Goal: Information Seeking & Learning: Learn about a topic

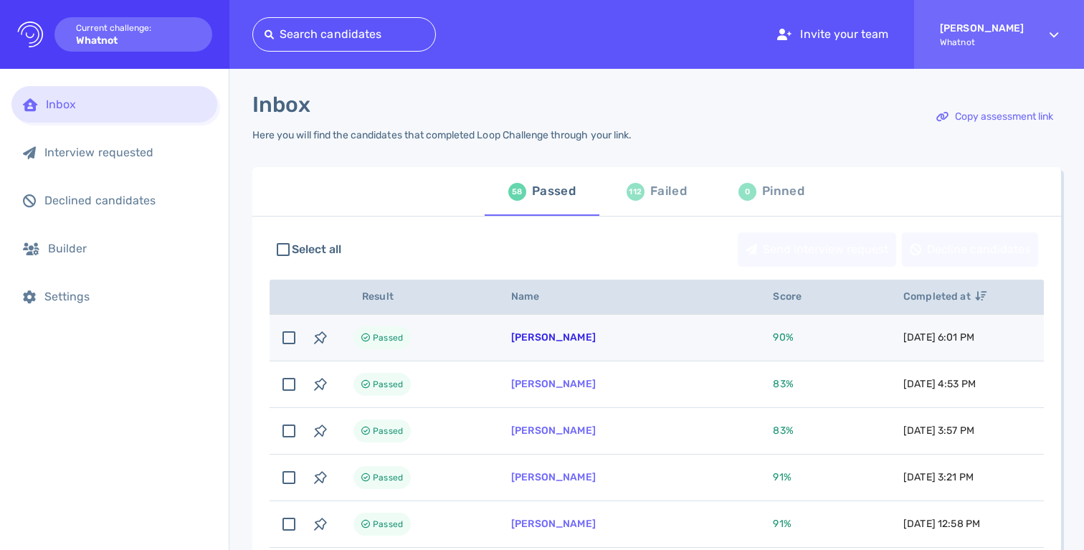
click at [552, 338] on link "[PERSON_NAME]" at bounding box center [553, 337] width 85 height 12
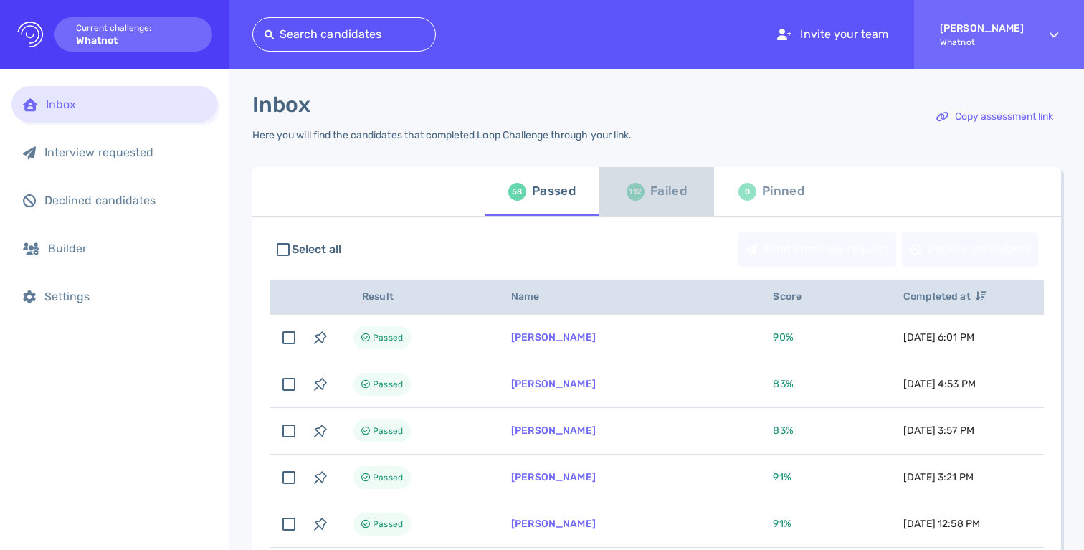
click at [646, 201] on div "112 Failed" at bounding box center [657, 191] width 60 height 40
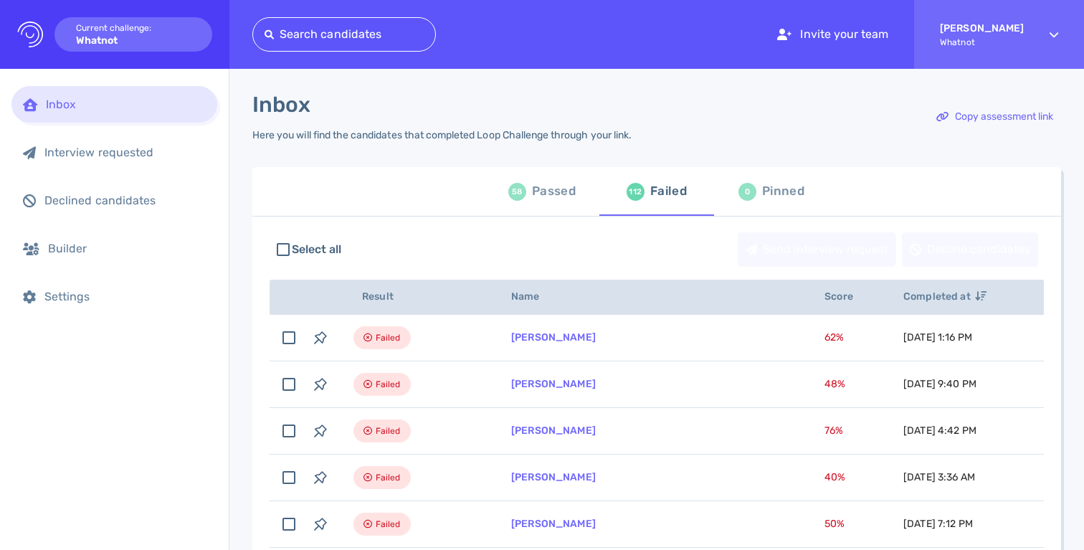
scroll to position [30, 0]
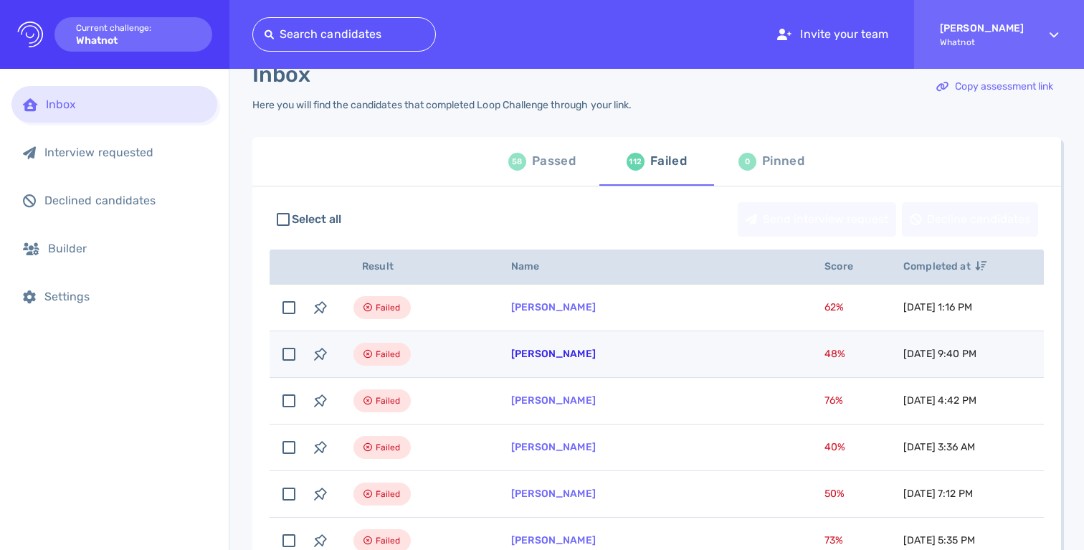
click at [535, 356] on link "Savannah Felder" at bounding box center [553, 354] width 85 height 12
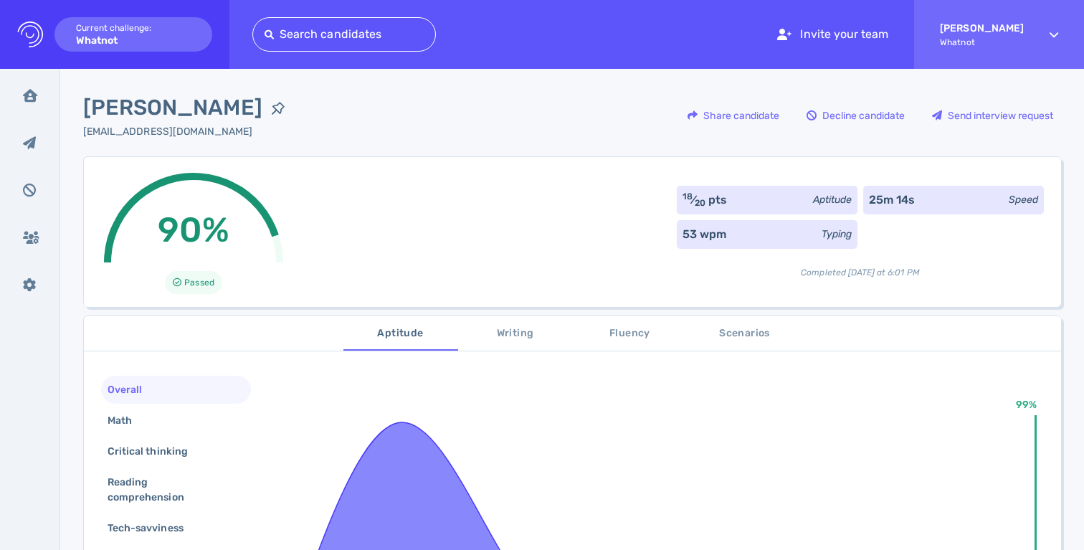
click at [500, 225] on div "90% Passed 18 ⁄ 20 pts Aptitude 25m 14s Speed 53 wpm Typing Completed today at …" at bounding box center [572, 231] width 978 height 151
click at [411, 156] on div "90% Passed 18 ⁄ 20 pts Aptitude 25m 14s Speed 53 wpm Typing Completed today at …" at bounding box center [572, 231] width 978 height 151
click at [29, 99] on icon at bounding box center [30, 95] width 14 height 13
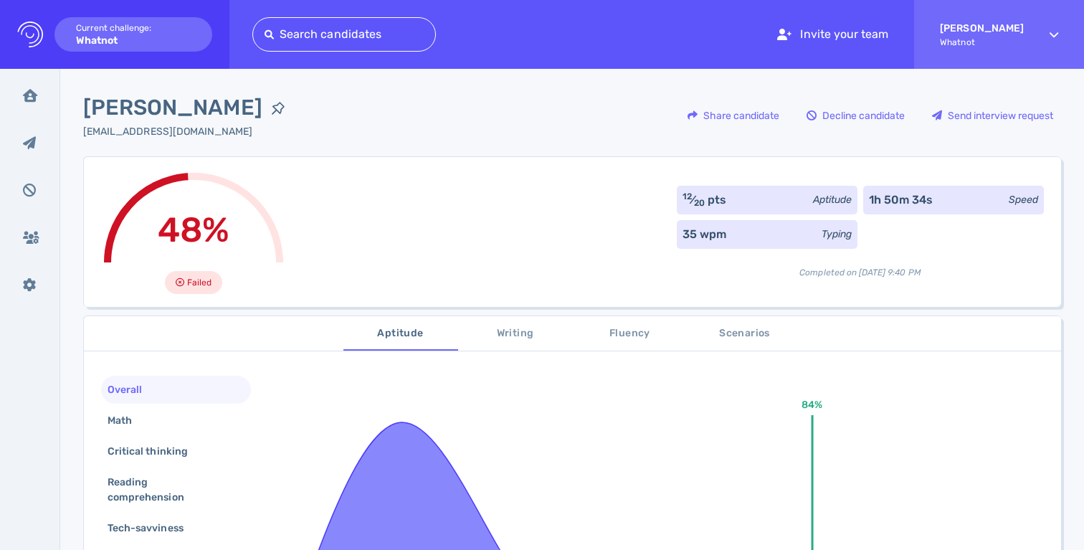
click at [407, 241] on div "48% Failed 12 ⁄ 20 pts Aptitude 1h 50m 34s Speed 35 wpm Typing Completed on Sep…" at bounding box center [572, 231] width 978 height 151
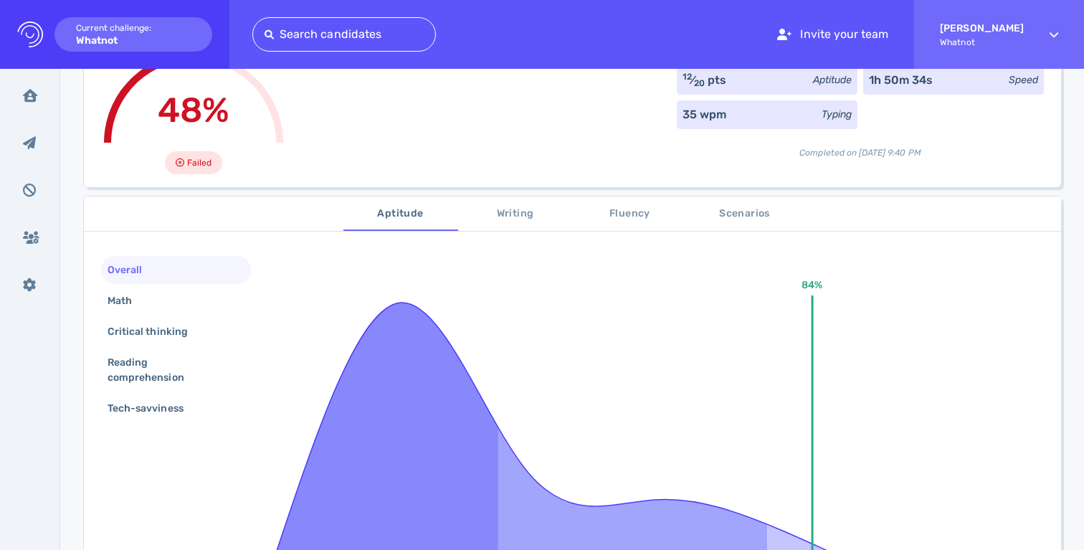
scroll to position [68, 0]
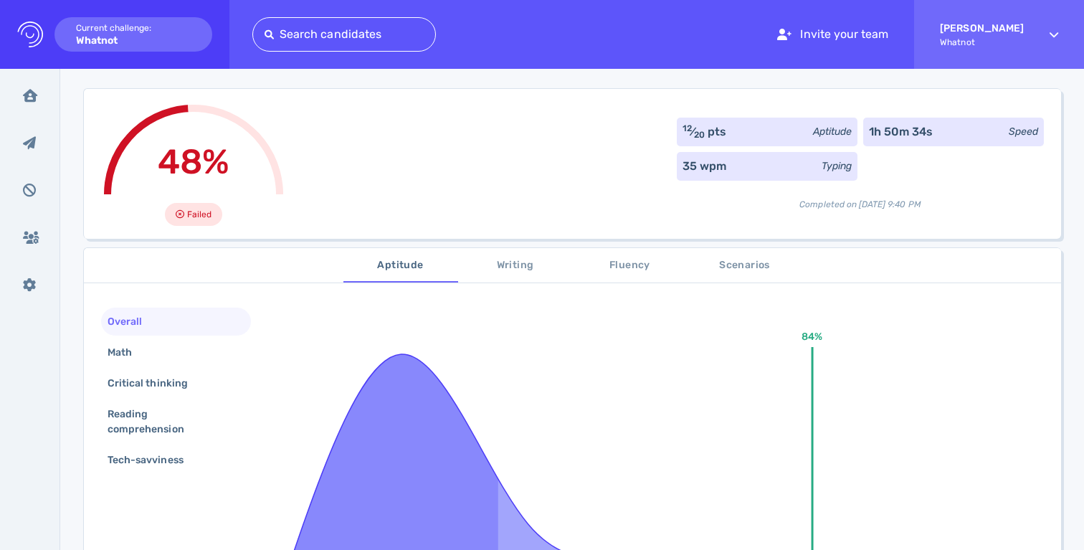
click at [146, 475] on div "Overall Math Critical thinking Reading comprehension Tech-savviness" at bounding box center [176, 392] width 150 height 169
click at [727, 270] on span "Scenarios" at bounding box center [745, 266] width 98 height 18
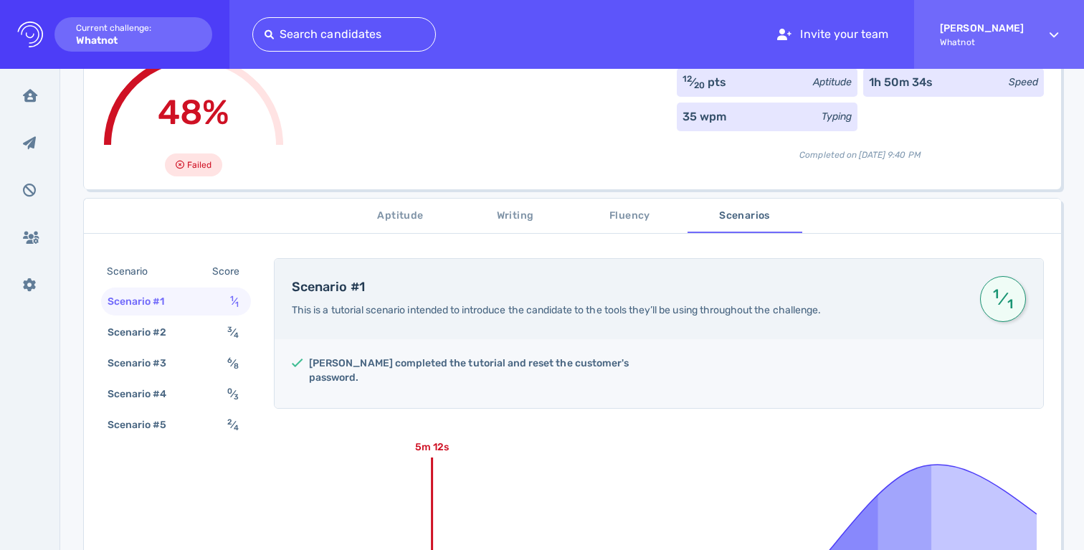
scroll to position [131, 0]
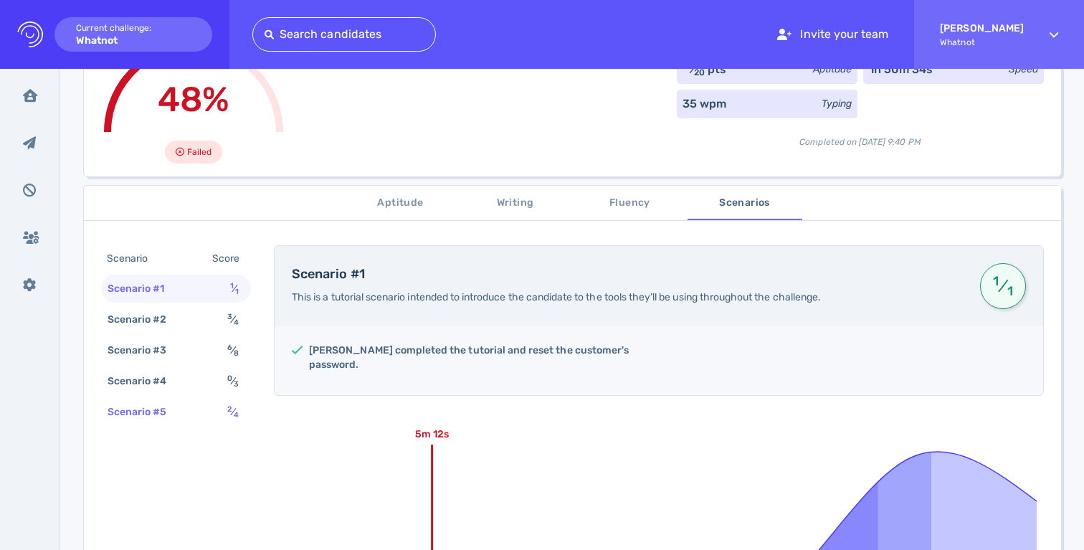
click at [181, 406] on div "Scenario #5" at bounding box center [145, 412] width 80 height 21
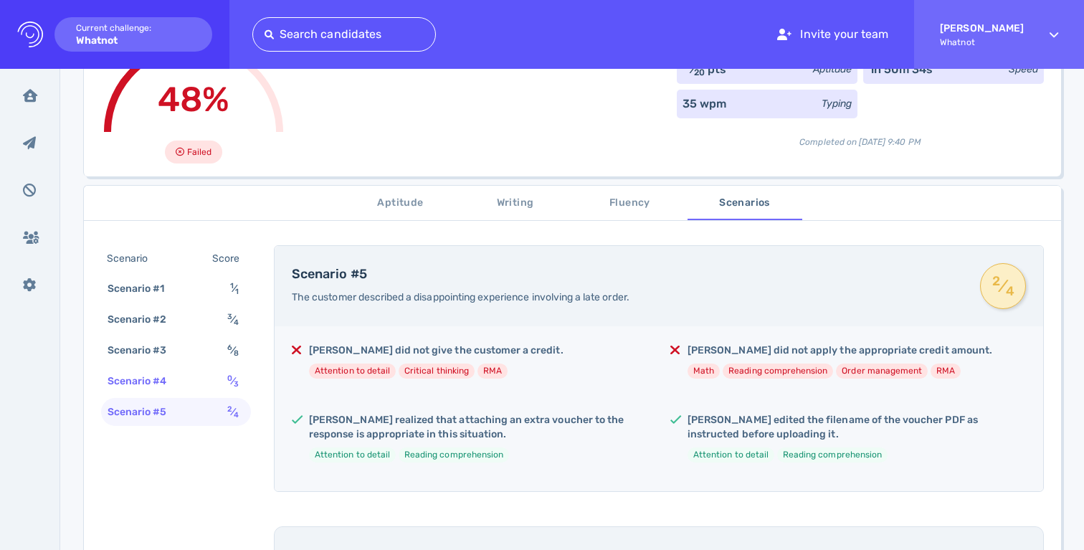
click at [181, 383] on div "Scenario #4" at bounding box center [145, 381] width 80 height 21
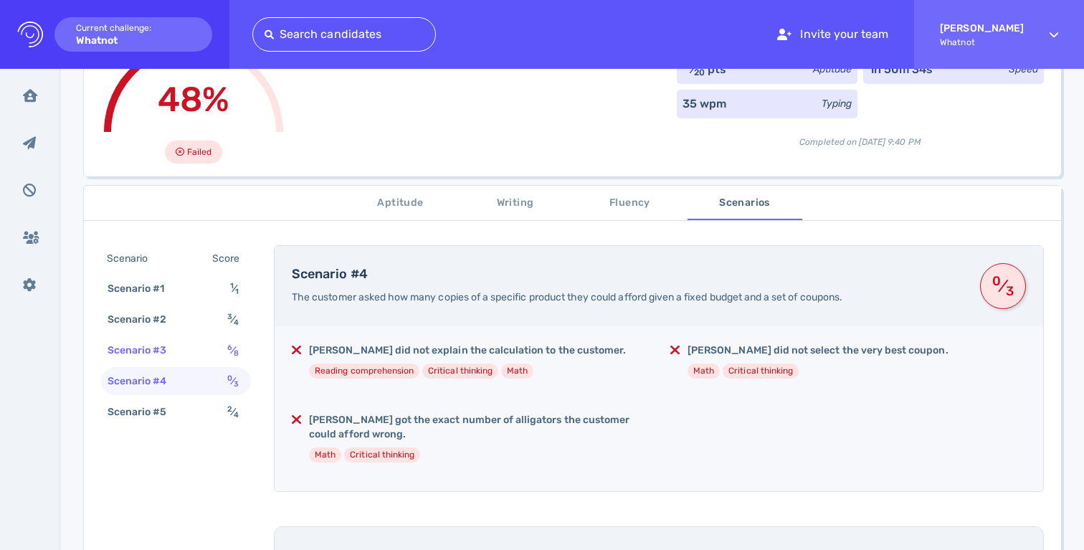
click at [182, 344] on div "Scenario #3" at bounding box center [145, 350] width 80 height 21
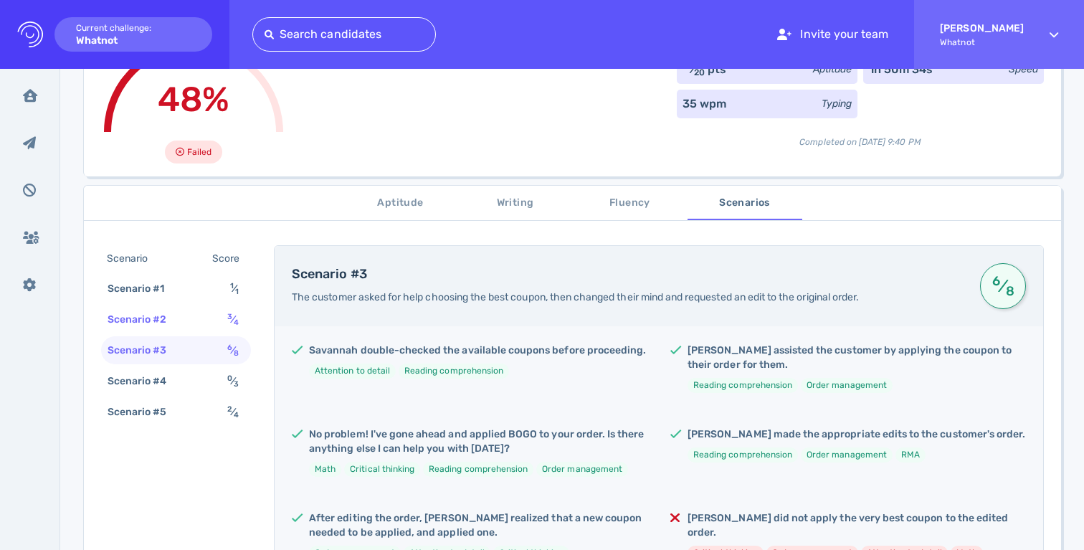
click at [181, 313] on div "Scenario #2" at bounding box center [145, 319] width 80 height 21
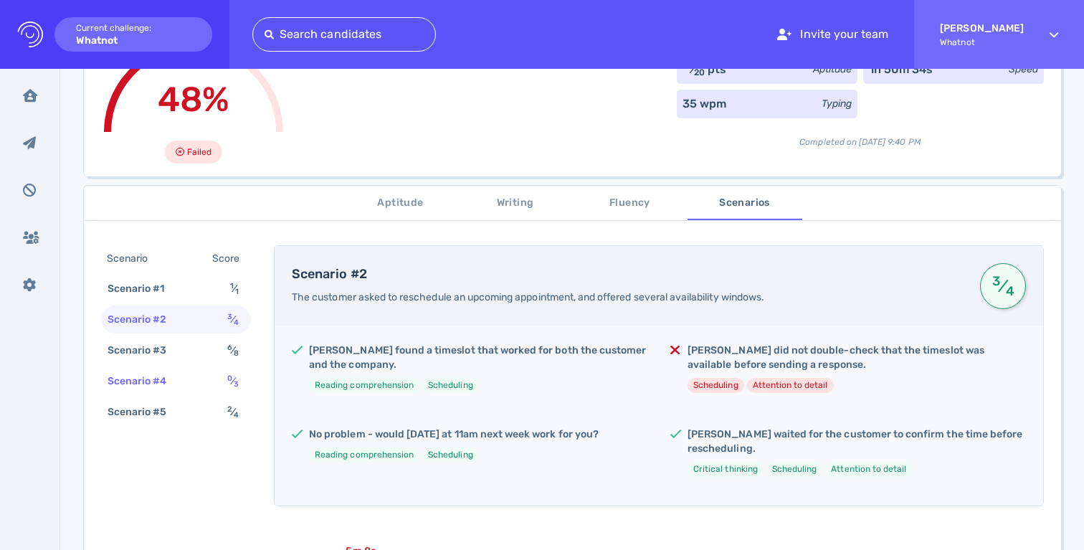
click at [179, 369] on div "Scenario #4 0 ⁄ 3" at bounding box center [176, 381] width 150 height 28
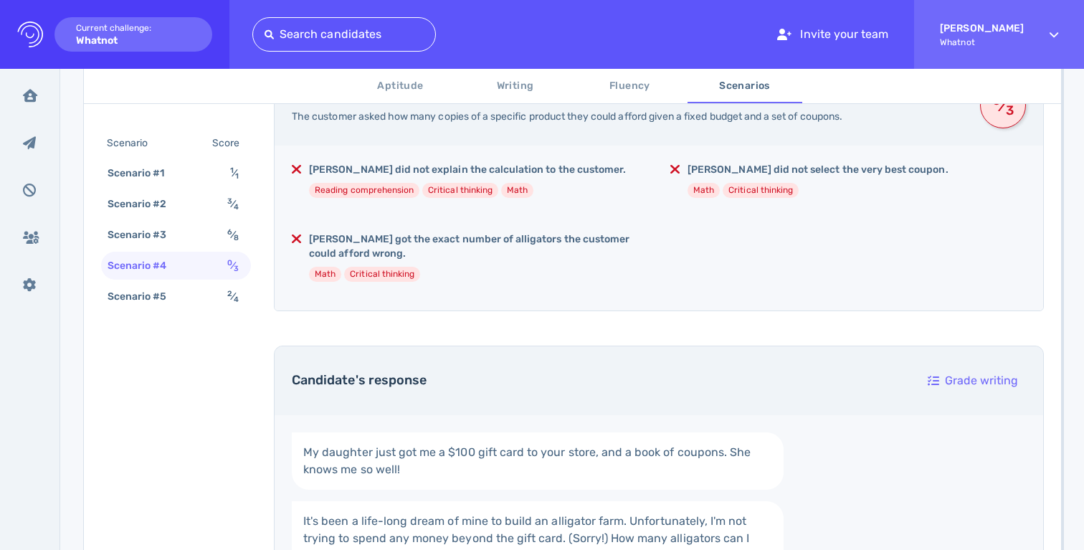
scroll to position [253, 0]
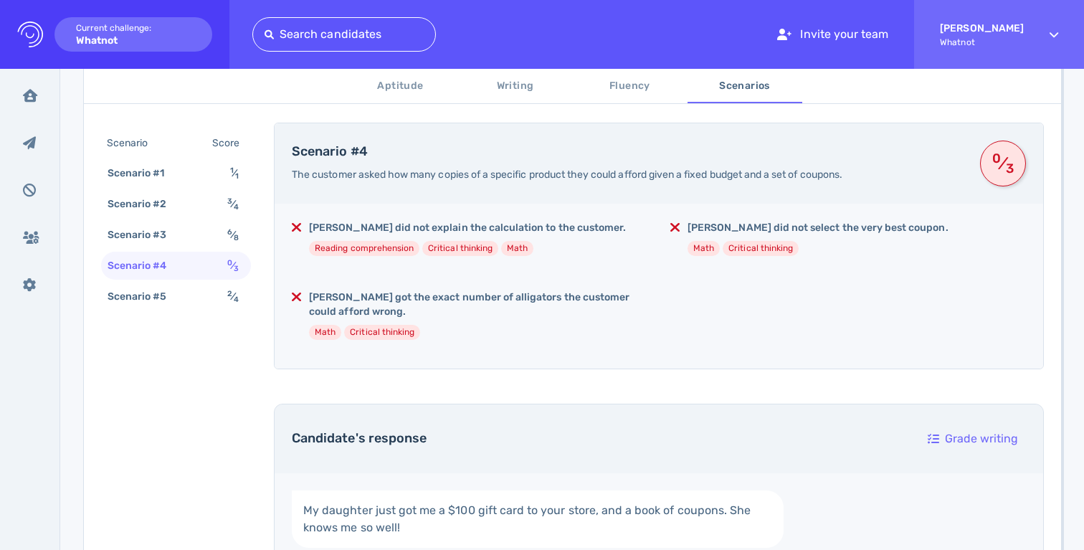
click at [353, 234] on h5 "Savannah did not explain the calculation to the customer." at bounding box center [467, 228] width 317 height 14
click at [416, 297] on h5 "Savannah got the exact number of alligators the customer could afford wrong." at bounding box center [478, 304] width 338 height 29
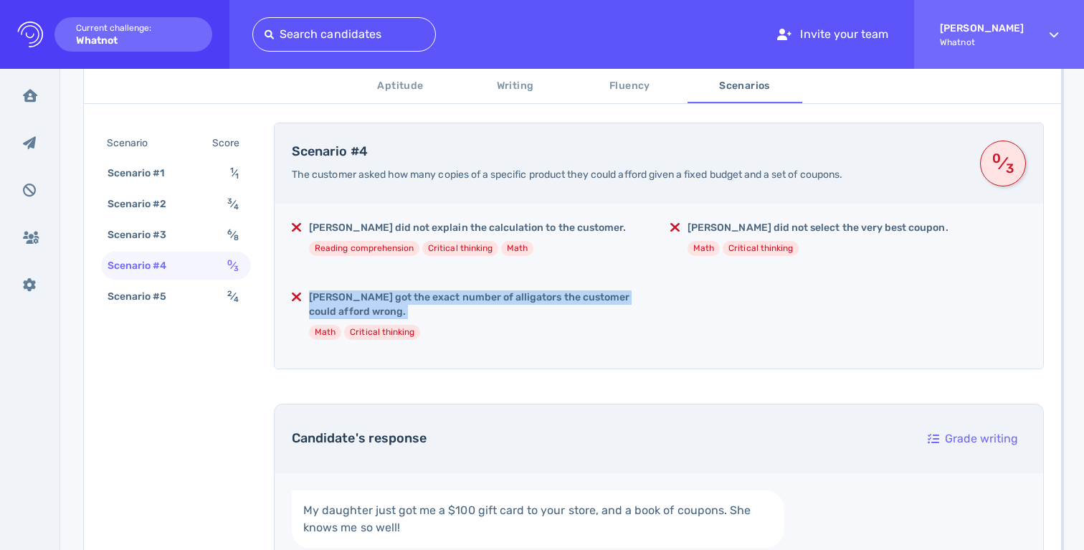
click at [416, 297] on h5 "Savannah got the exact number of alligators the customer could afford wrong." at bounding box center [478, 304] width 338 height 29
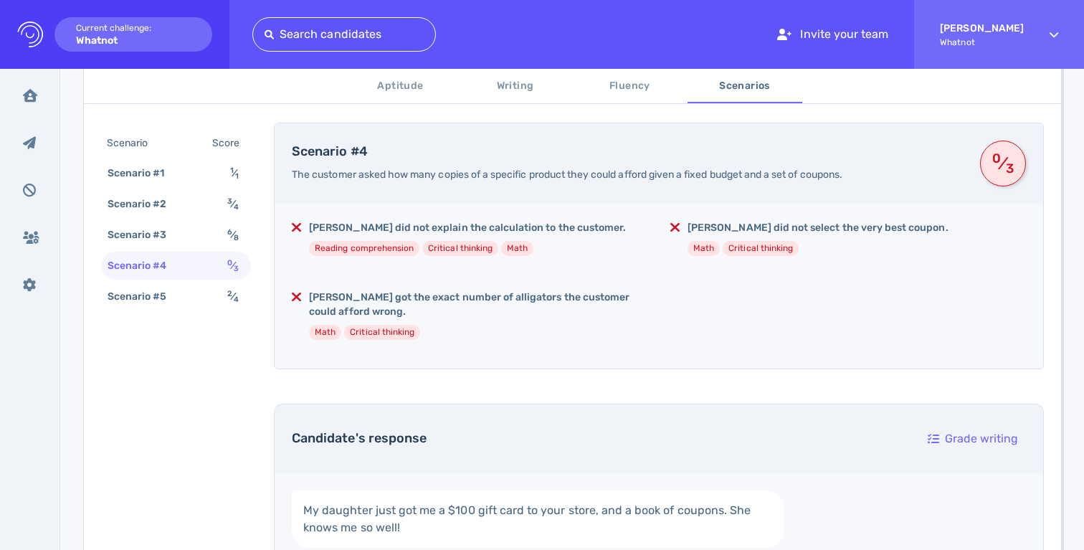
click at [799, 232] on h5 "Savannah did not select the very best coupon." at bounding box center [818, 228] width 261 height 14
click at [549, 298] on h5 "Savannah got the exact number of alligators the customer could afford wrong." at bounding box center [478, 304] width 338 height 29
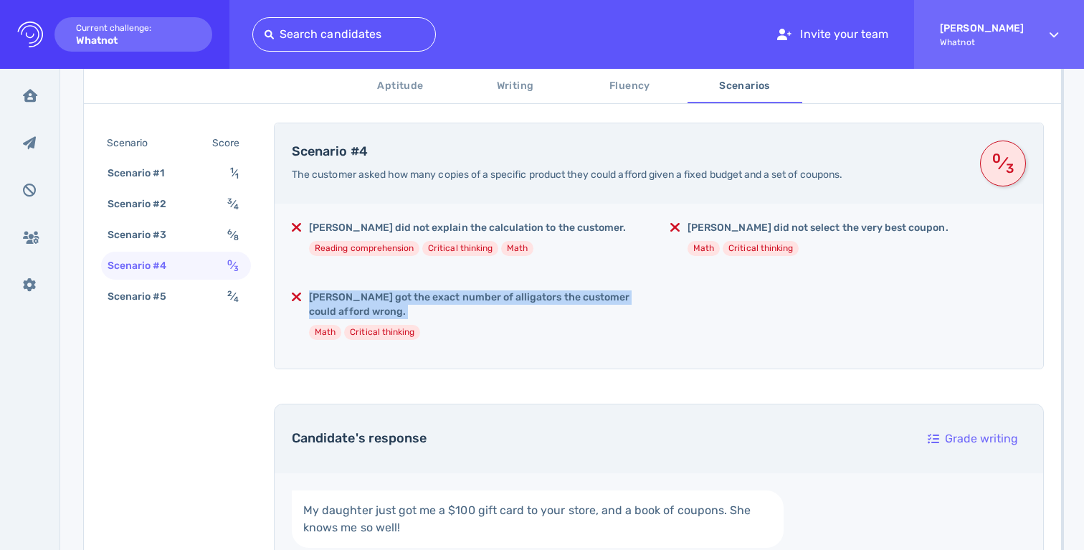
click at [549, 298] on h5 "Savannah got the exact number of alligators the customer could afford wrong." at bounding box center [478, 304] width 338 height 29
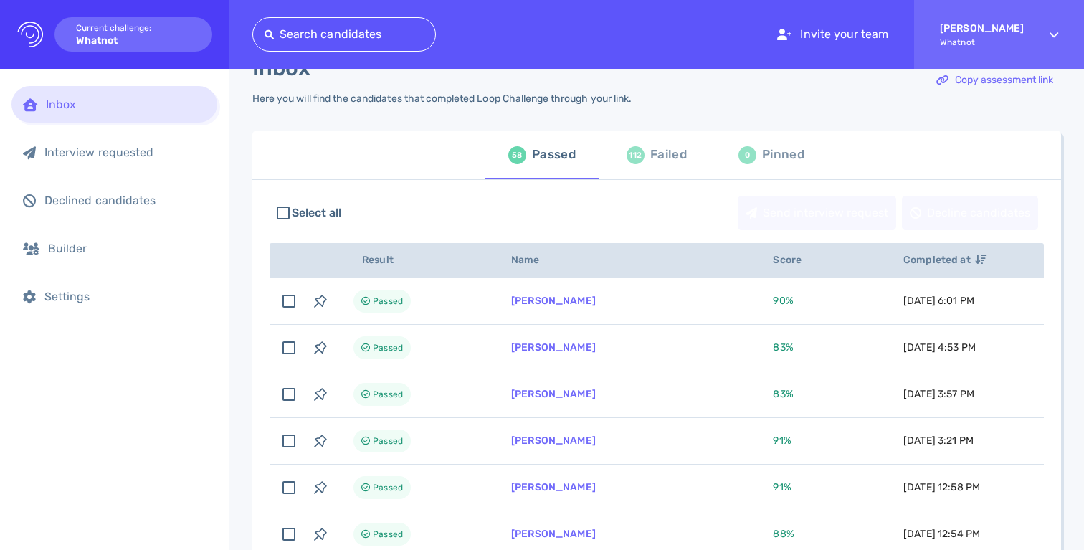
scroll to position [234, 0]
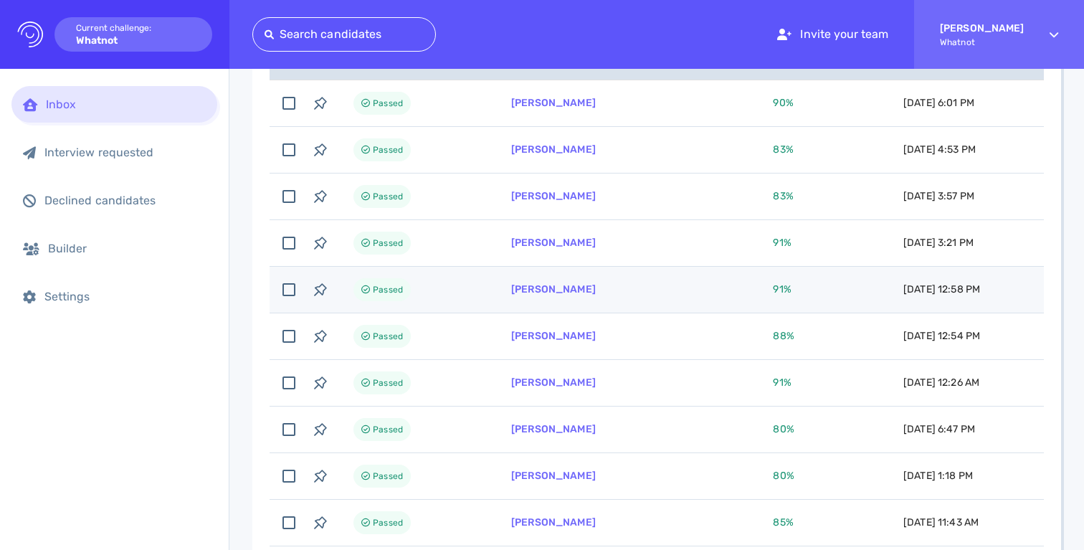
click at [644, 284] on td "[PERSON_NAME]" at bounding box center [625, 290] width 262 height 47
checkbox input "true"
click at [563, 295] on link "[PERSON_NAME]" at bounding box center [553, 289] width 85 height 12
